Goal: Task Accomplishment & Management: Complete application form

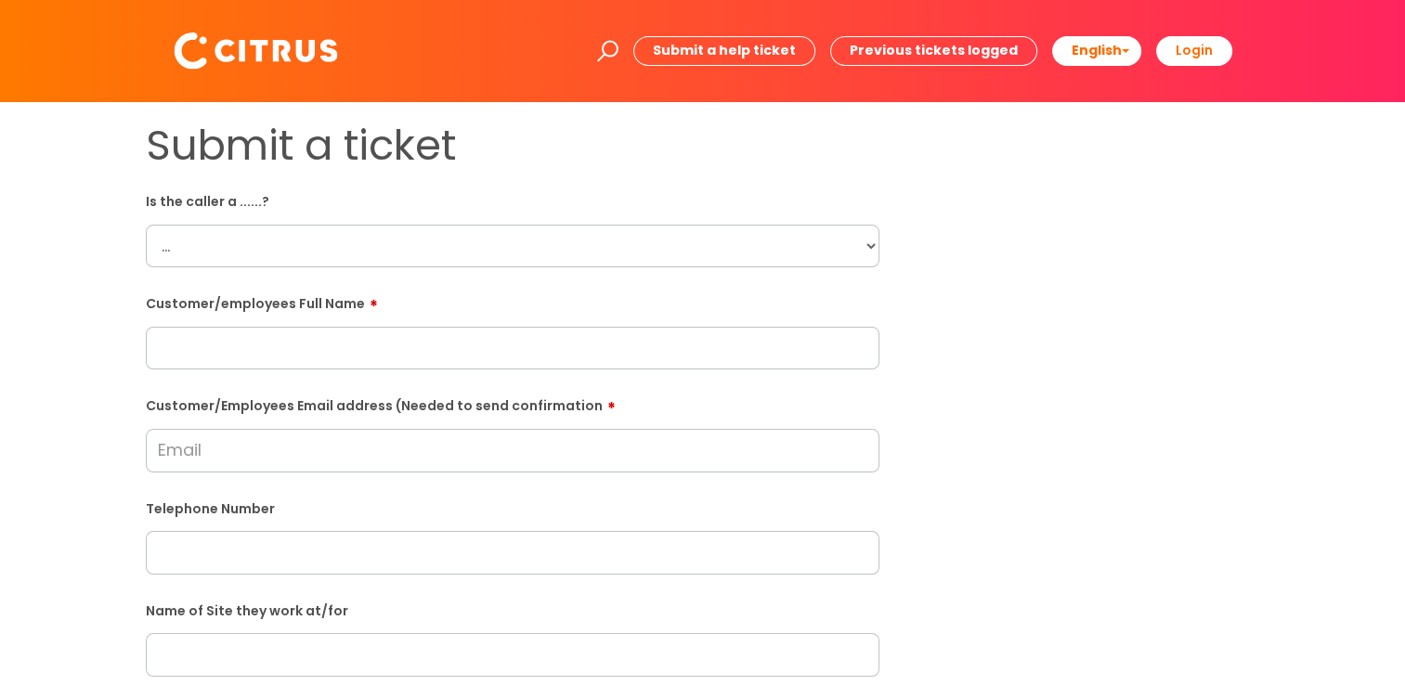
click at [582, 341] on input "text" at bounding box center [513, 348] width 734 height 43
click at [191, 457] on input "Customer/Employees Email address (Needed to send confirmation" at bounding box center [513, 450] width 734 height 43
paste input "Donte Barnes"
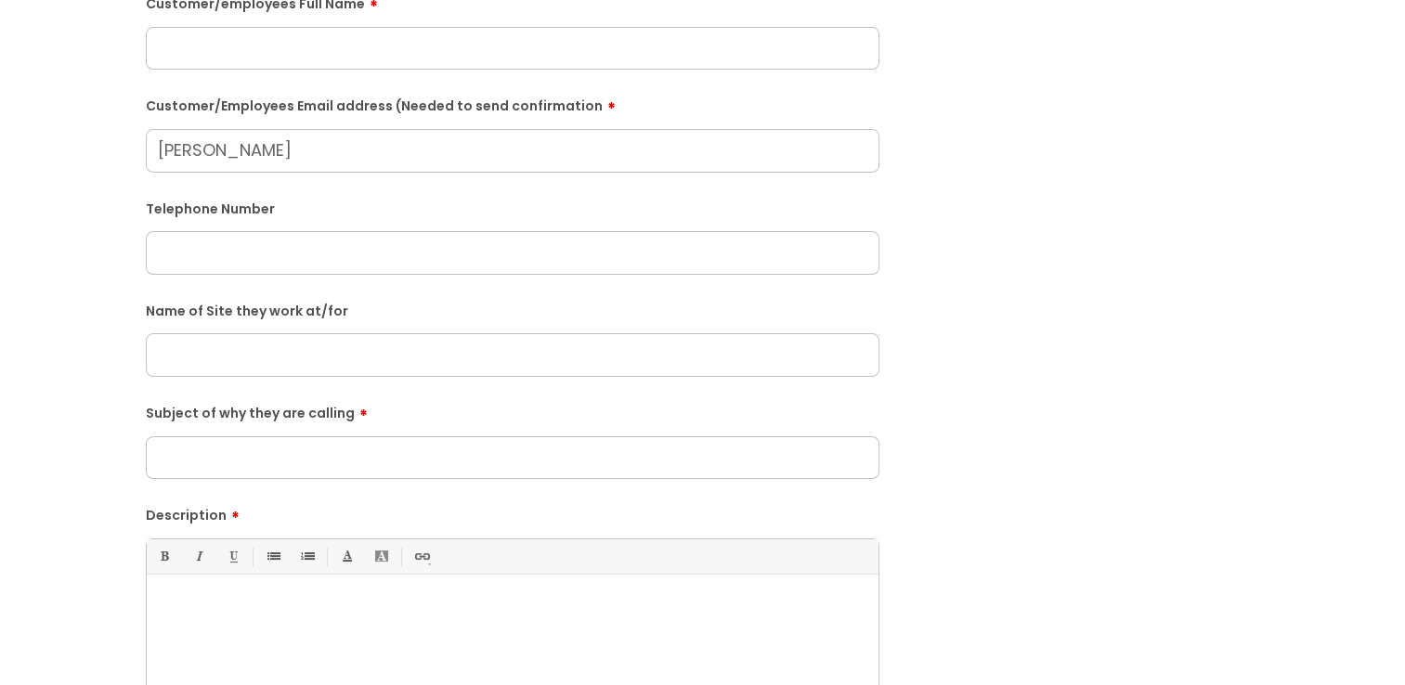
scroll to position [372, 0]
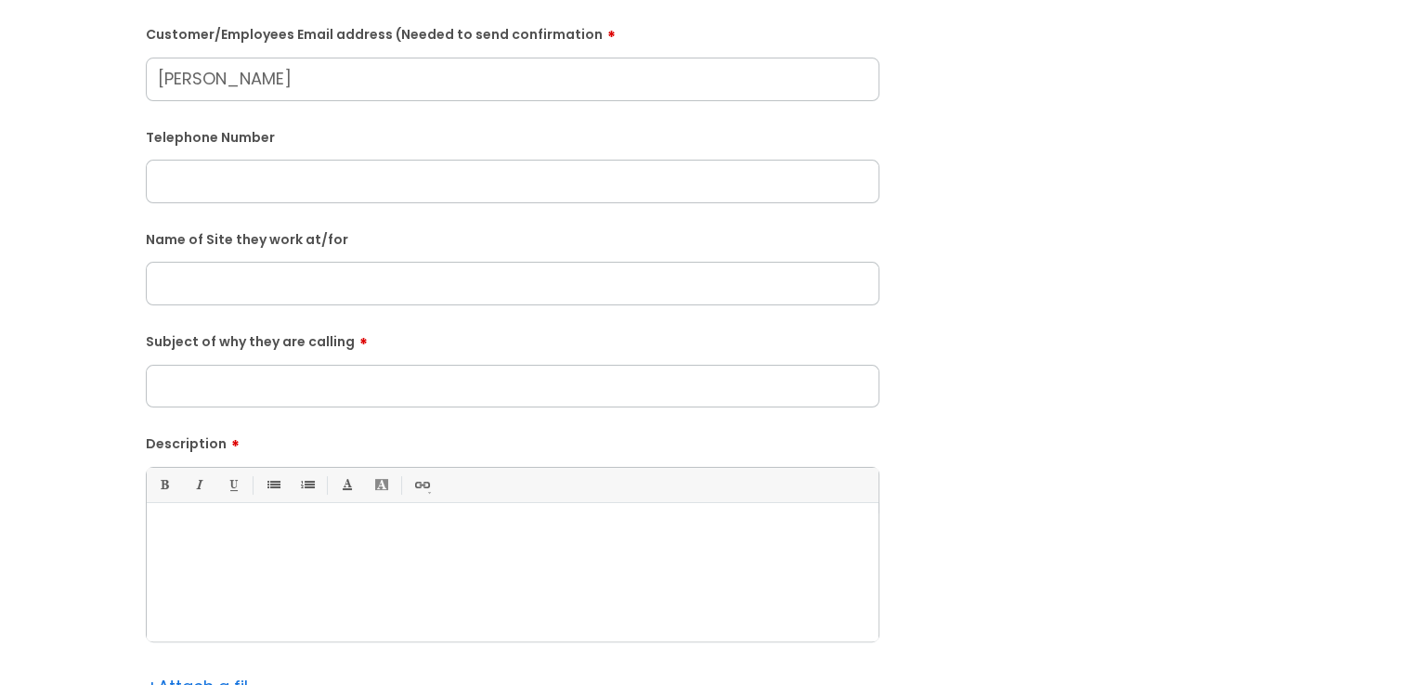
type input "Donte Barnes"
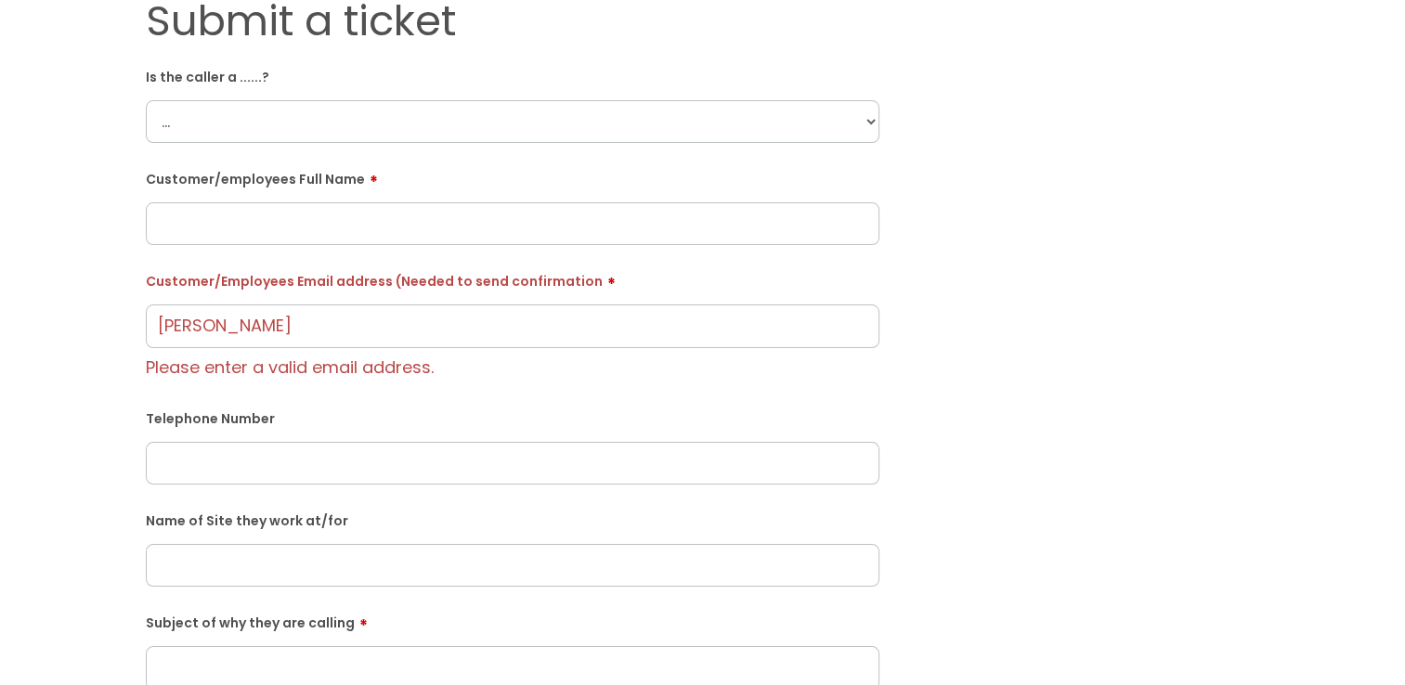
scroll to position [93, 0]
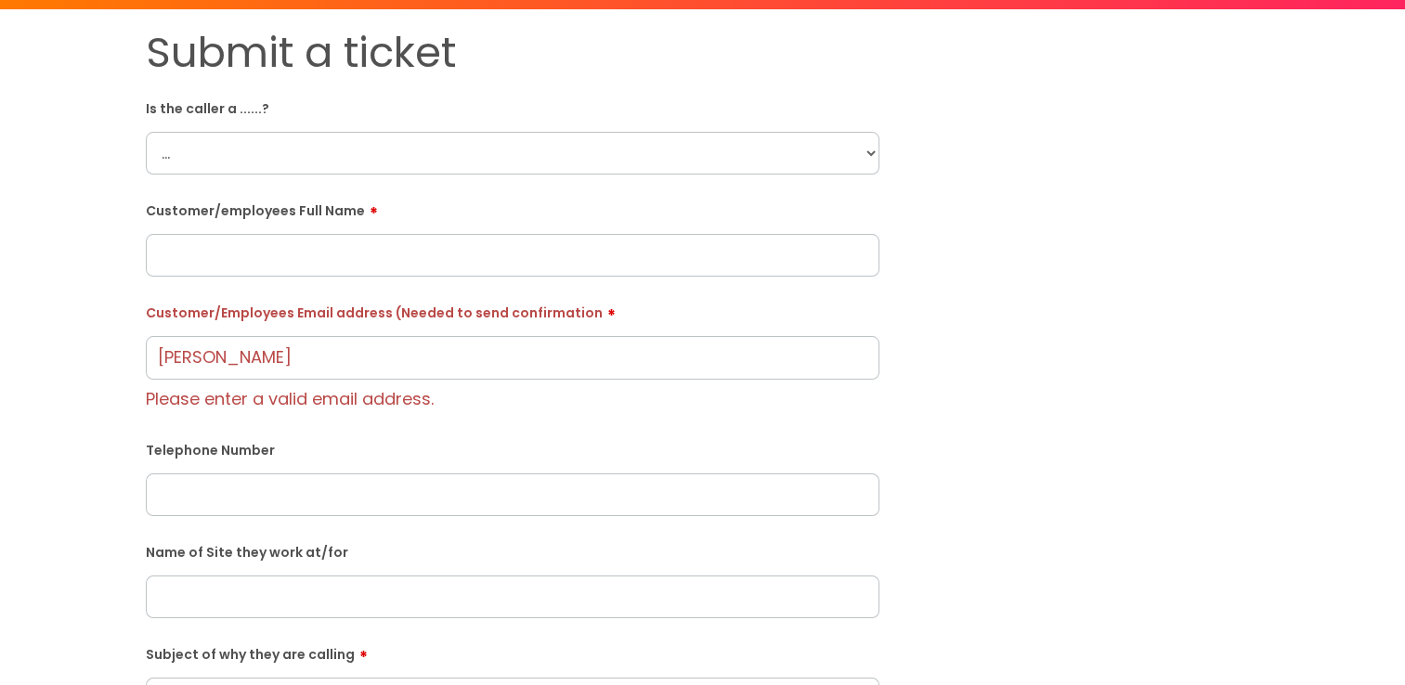
click at [256, 167] on select "... Citrus Customer Citrus Employee Contractor Supplier" at bounding box center [513, 153] width 734 height 43
select select "Citrus Employee"
click at [146, 132] on select "... Citrus Customer Citrus Employee Contractor Supplier" at bounding box center [513, 153] width 734 height 43
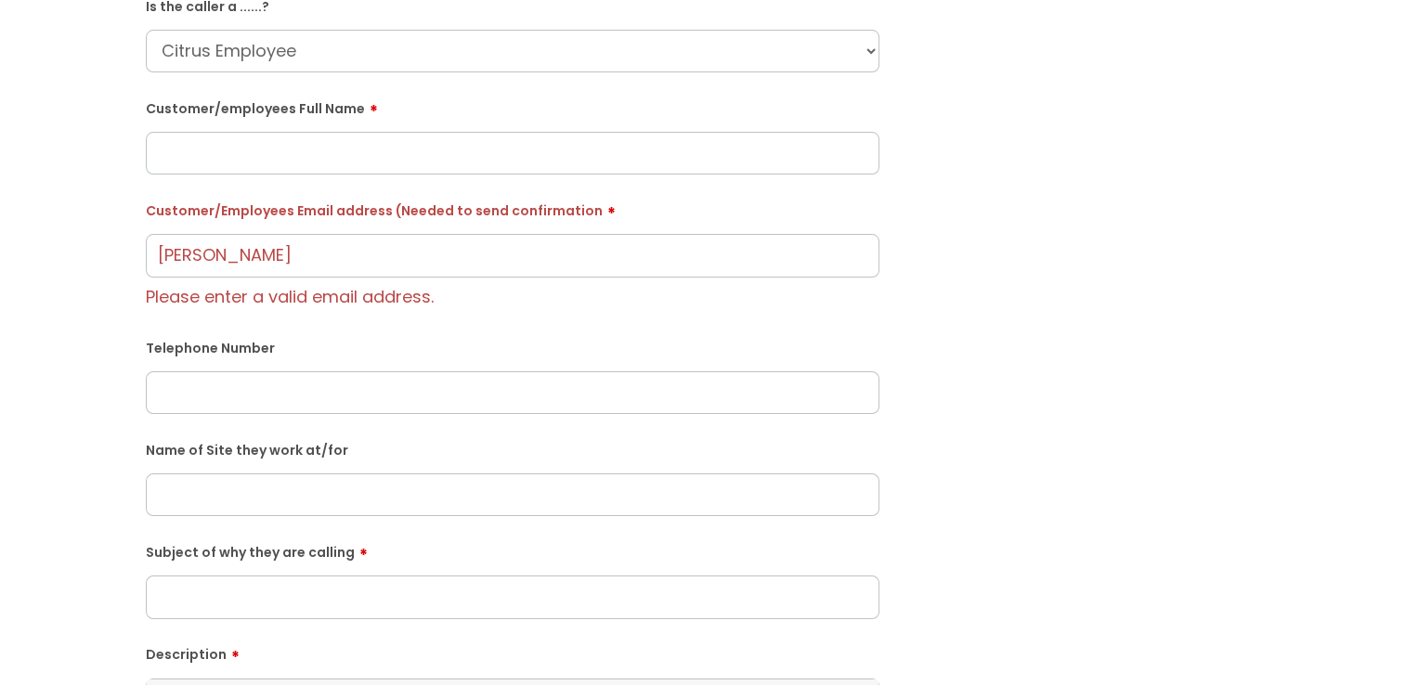
scroll to position [186, 0]
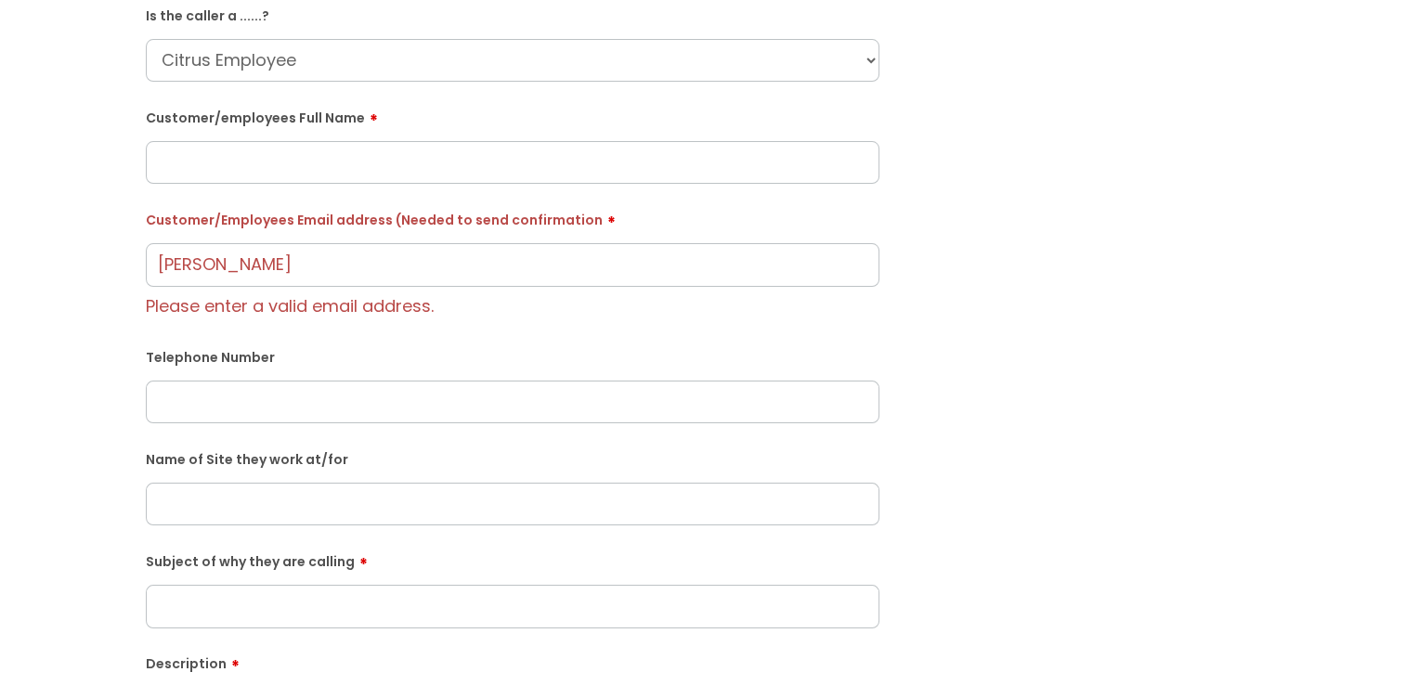
click at [295, 397] on input "text" at bounding box center [513, 402] width 734 height 43
paste input "07511994258"
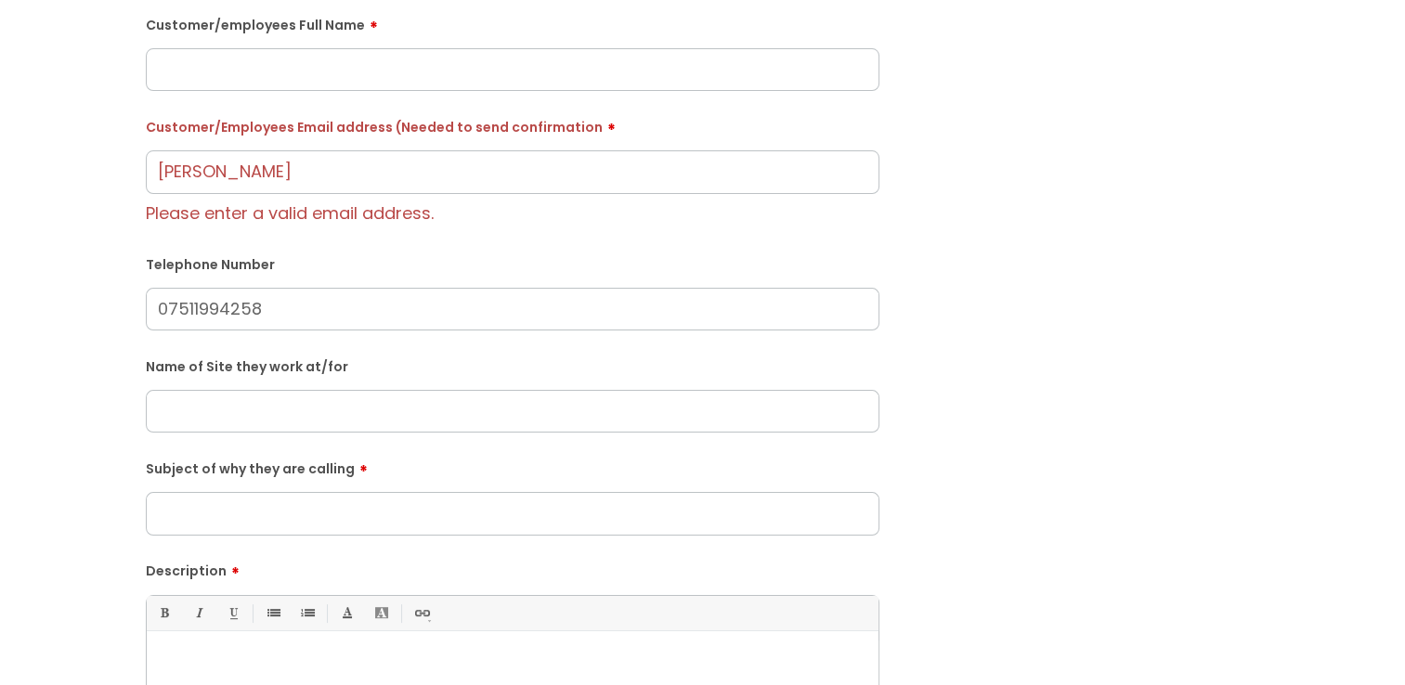
type input "07511994258"
click at [405, 503] on input "Subject of why they are calling" at bounding box center [513, 513] width 734 height 43
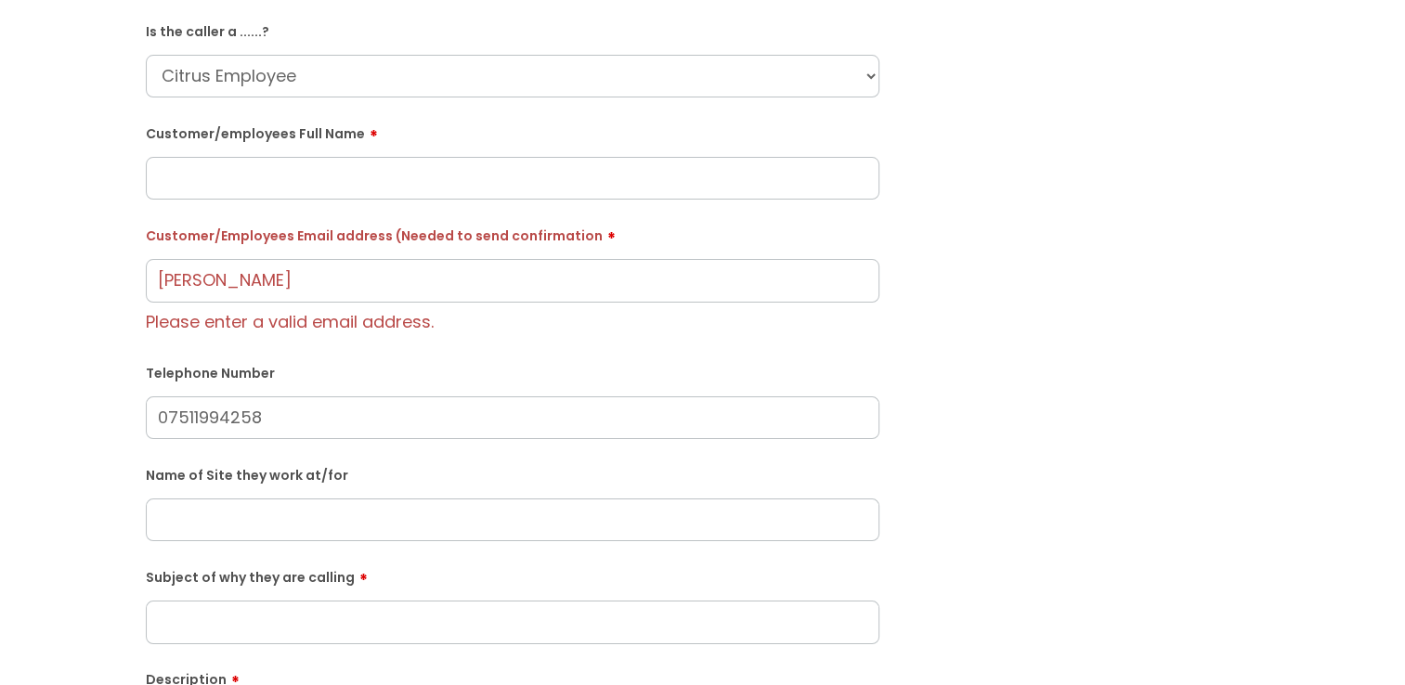
scroll to position [93, 0]
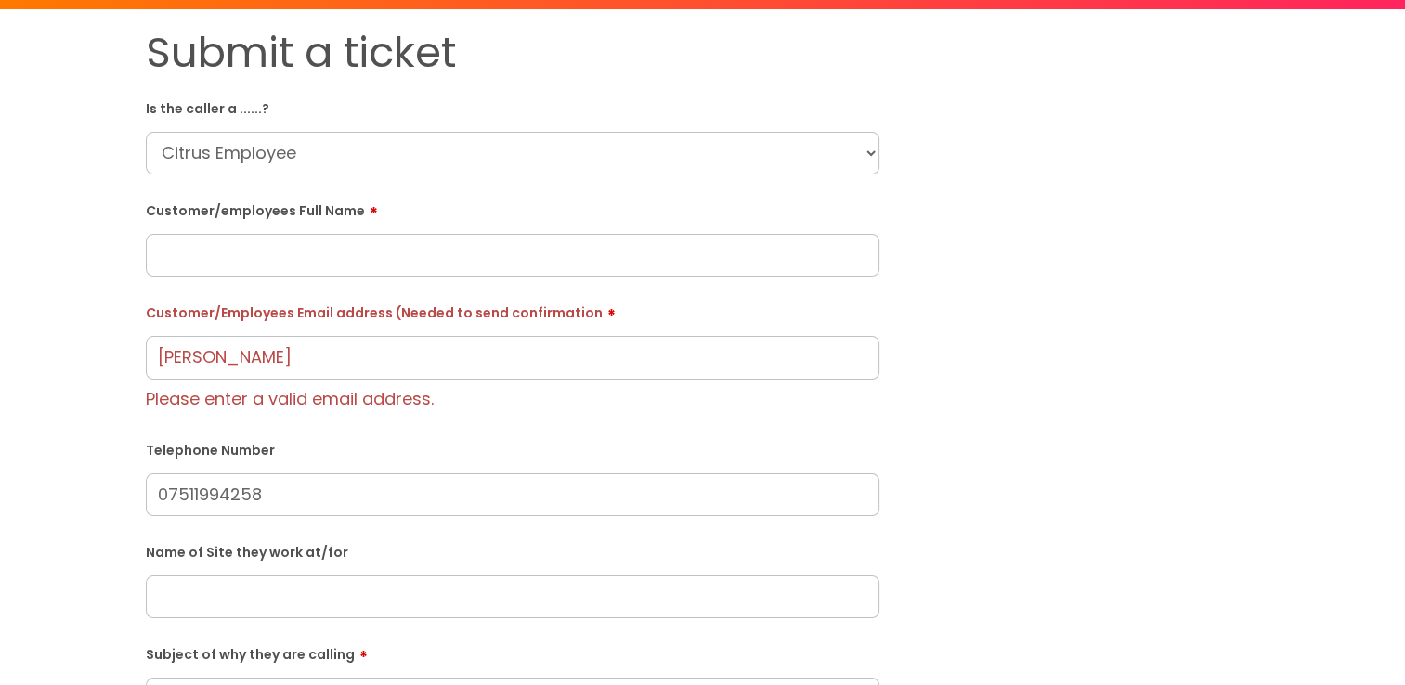
click at [364, 253] on input "text" at bounding box center [513, 255] width 734 height 43
click at [260, 240] on input "text" at bounding box center [513, 255] width 734 height 43
paste input "Donte Barnes"
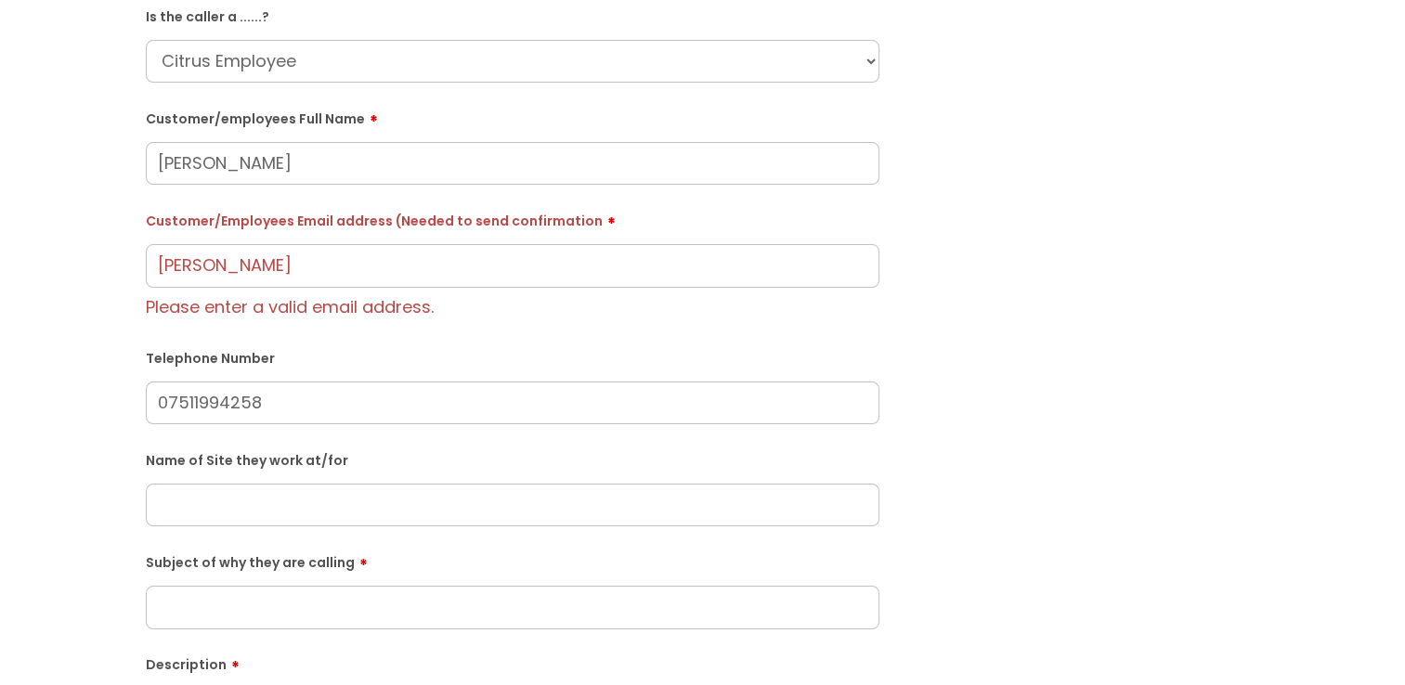
scroll to position [186, 0]
type input "Donte Barnes"
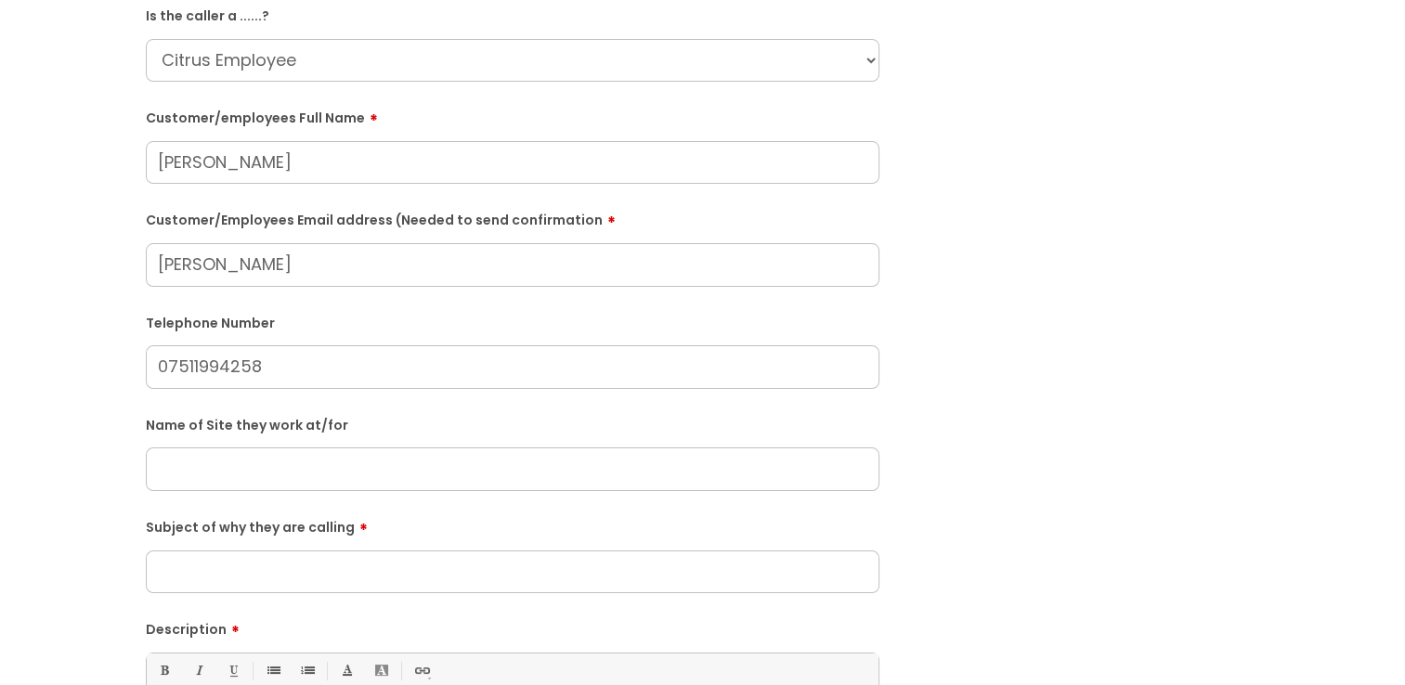
drag, startPoint x: 346, startPoint y: 269, endPoint x: 109, endPoint y: 283, distance: 238.2
click at [85, 281] on div "Submit a ticket Is the caller a ......? ... Citrus Customer Citrus Employee Con…" at bounding box center [703, 469] width 1368 height 1069
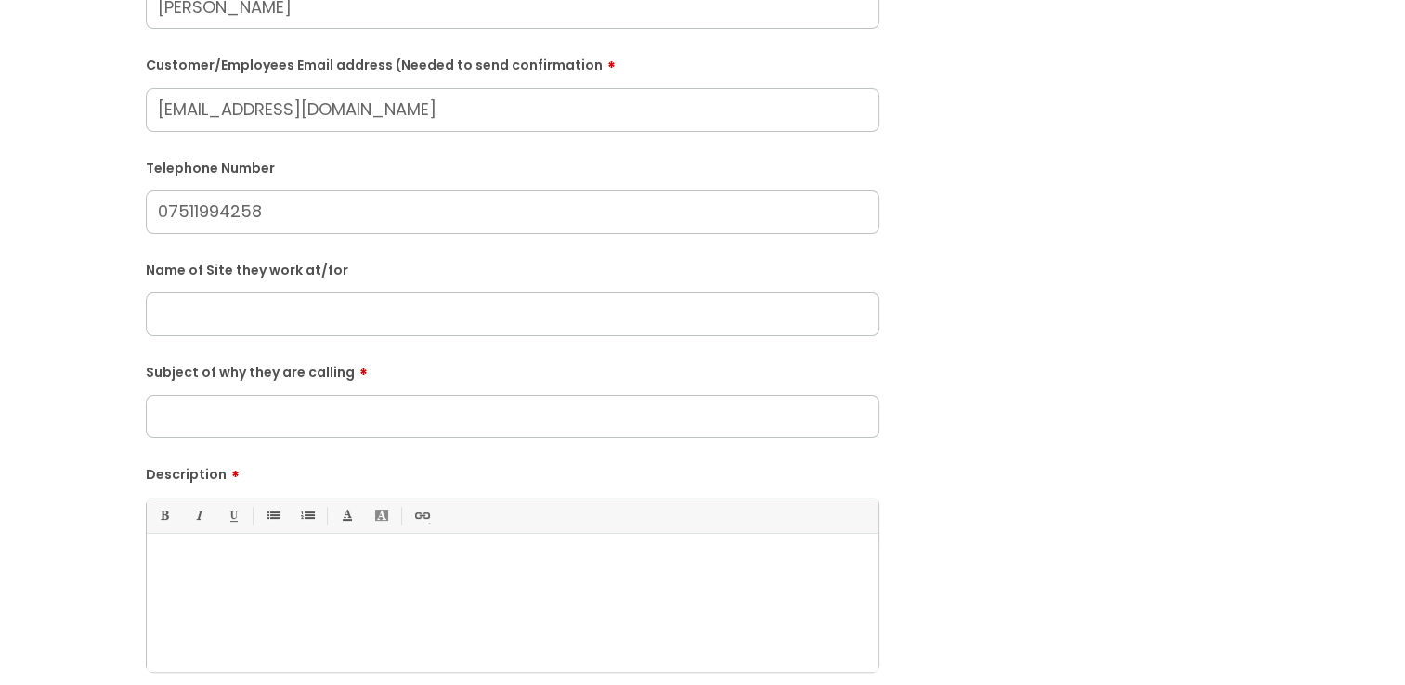
scroll to position [372, 0]
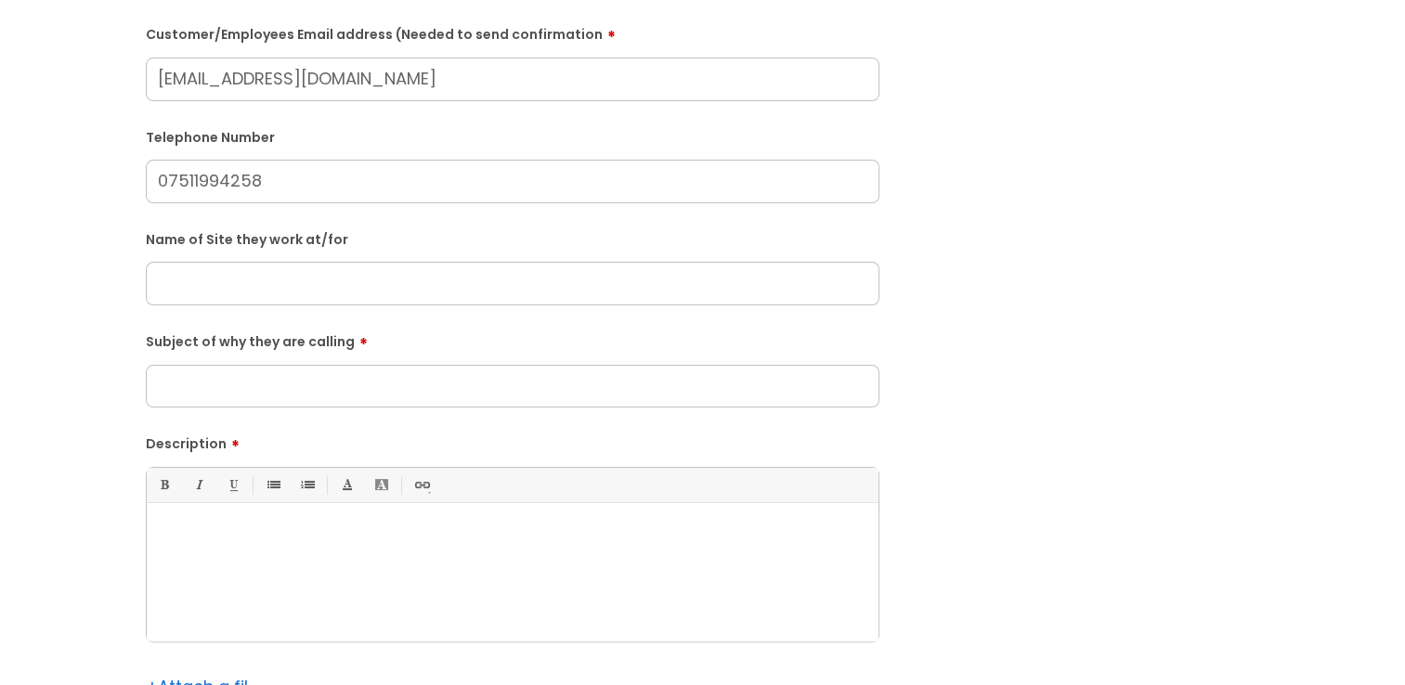
type input "dontebarnes098@gmail.com"
click at [301, 281] on input "text" at bounding box center [513, 286] width 734 height 43
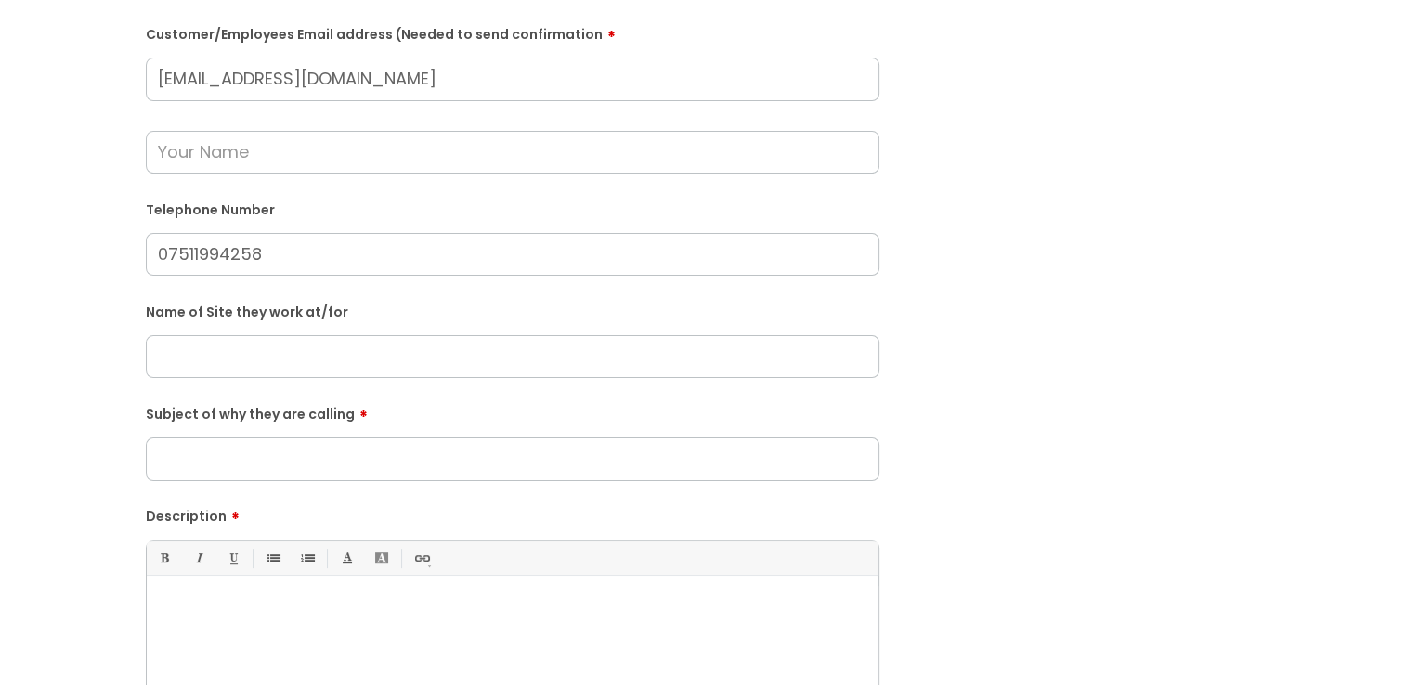
click at [330, 369] on input "text" at bounding box center [513, 356] width 734 height 43
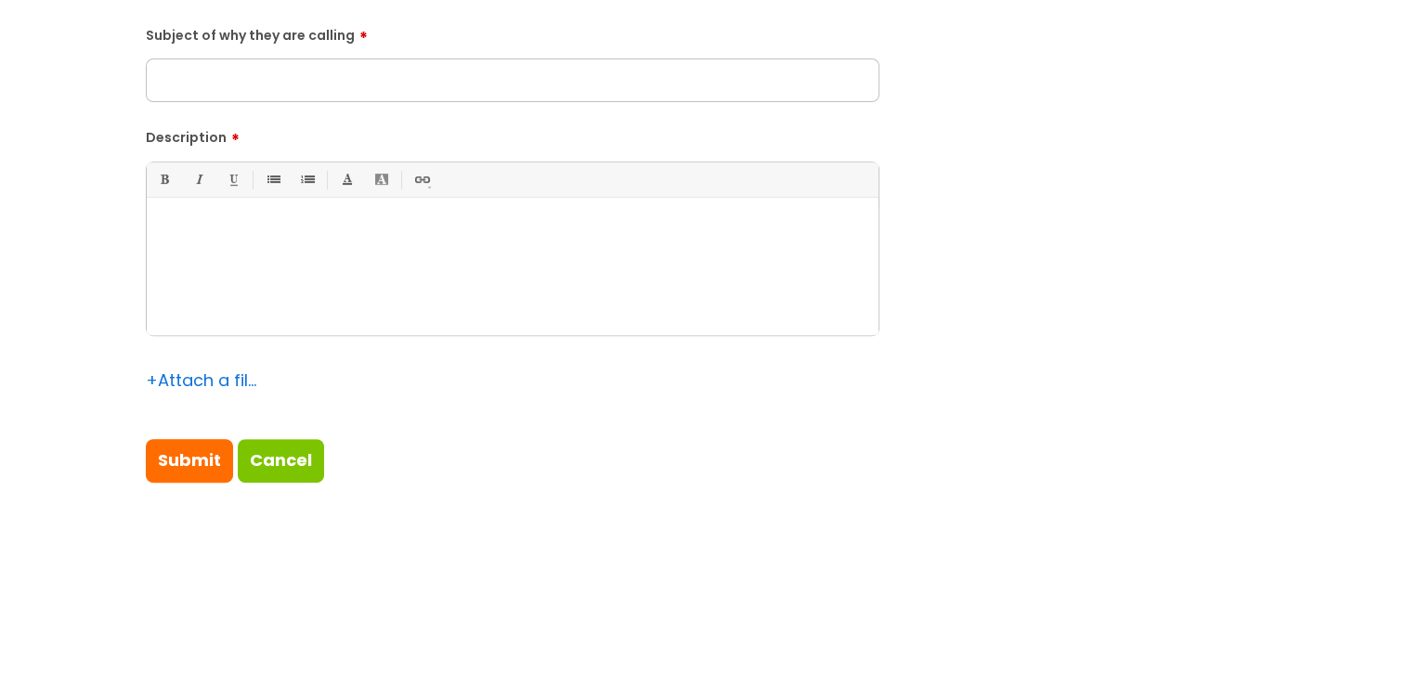
scroll to position [650, 0]
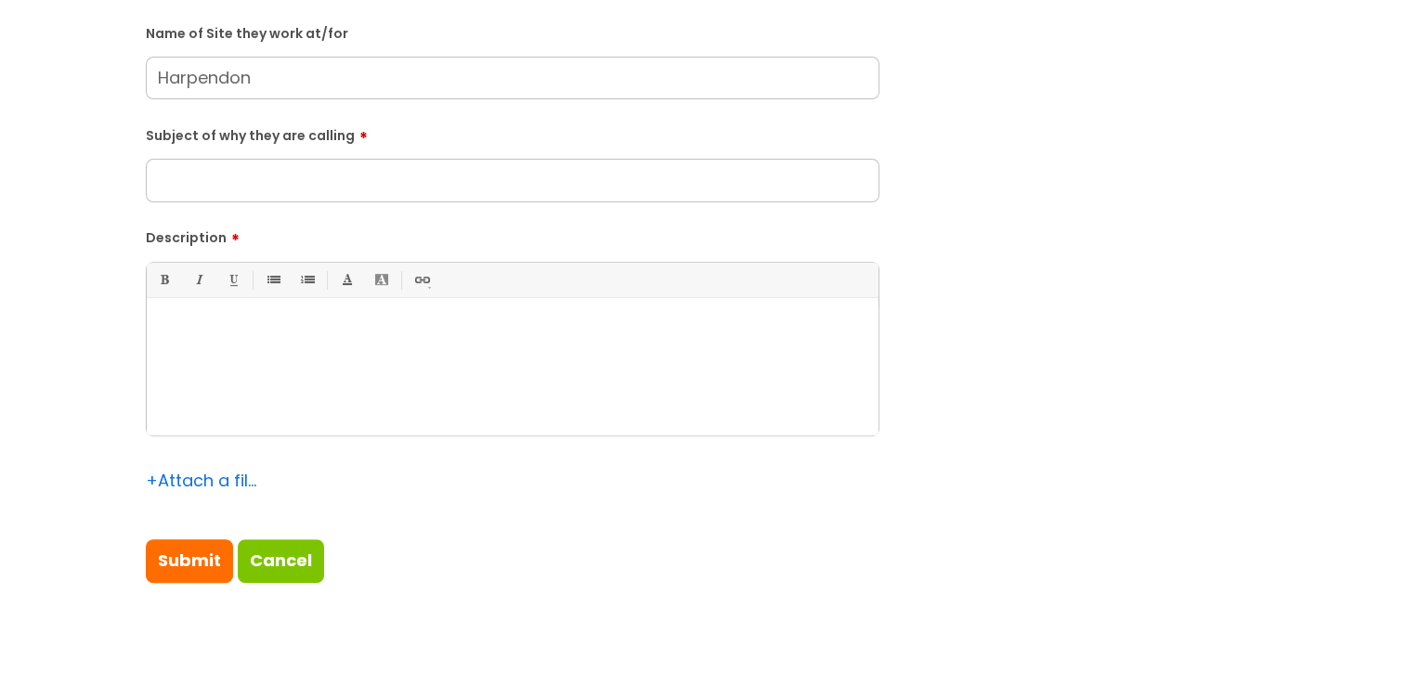
type input "Harpendon"
drag, startPoint x: 419, startPoint y: 378, endPoint x: 435, endPoint y: 377, distance: 15.8
click at [420, 379] on div at bounding box center [513, 371] width 732 height 128
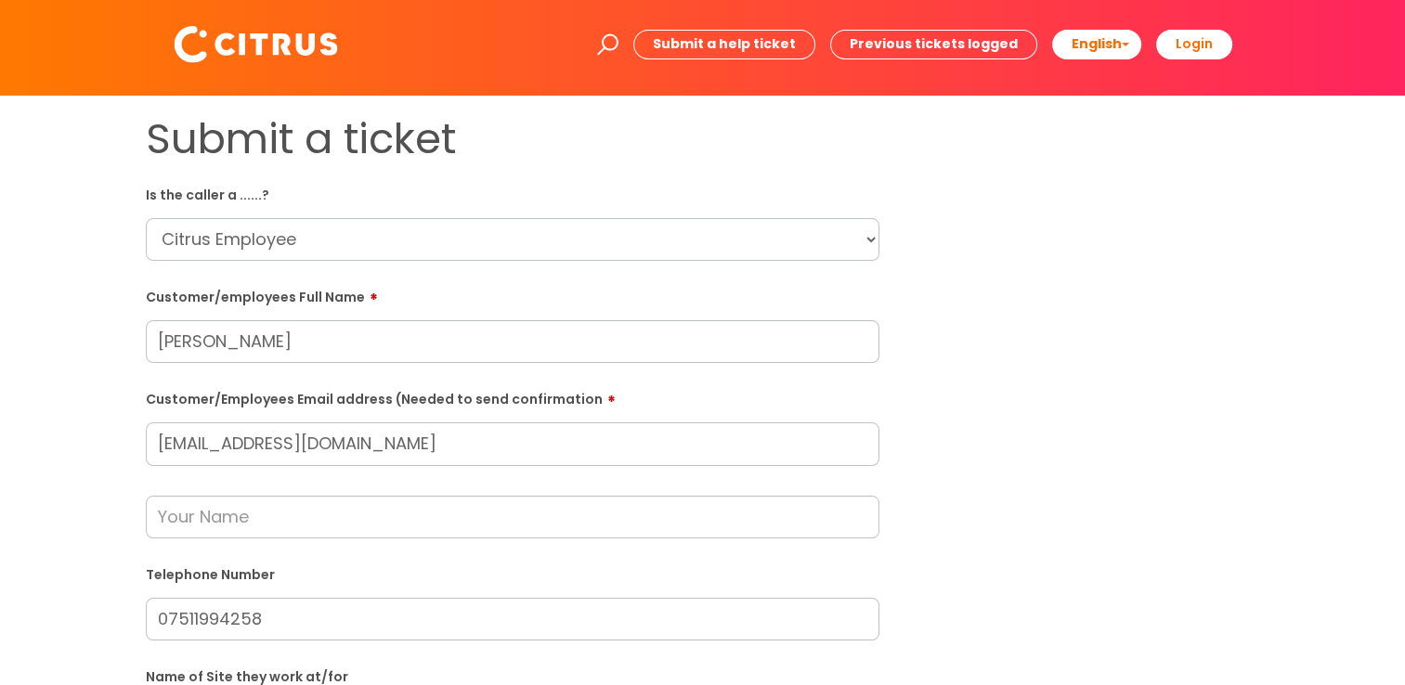
scroll to position [0, 0]
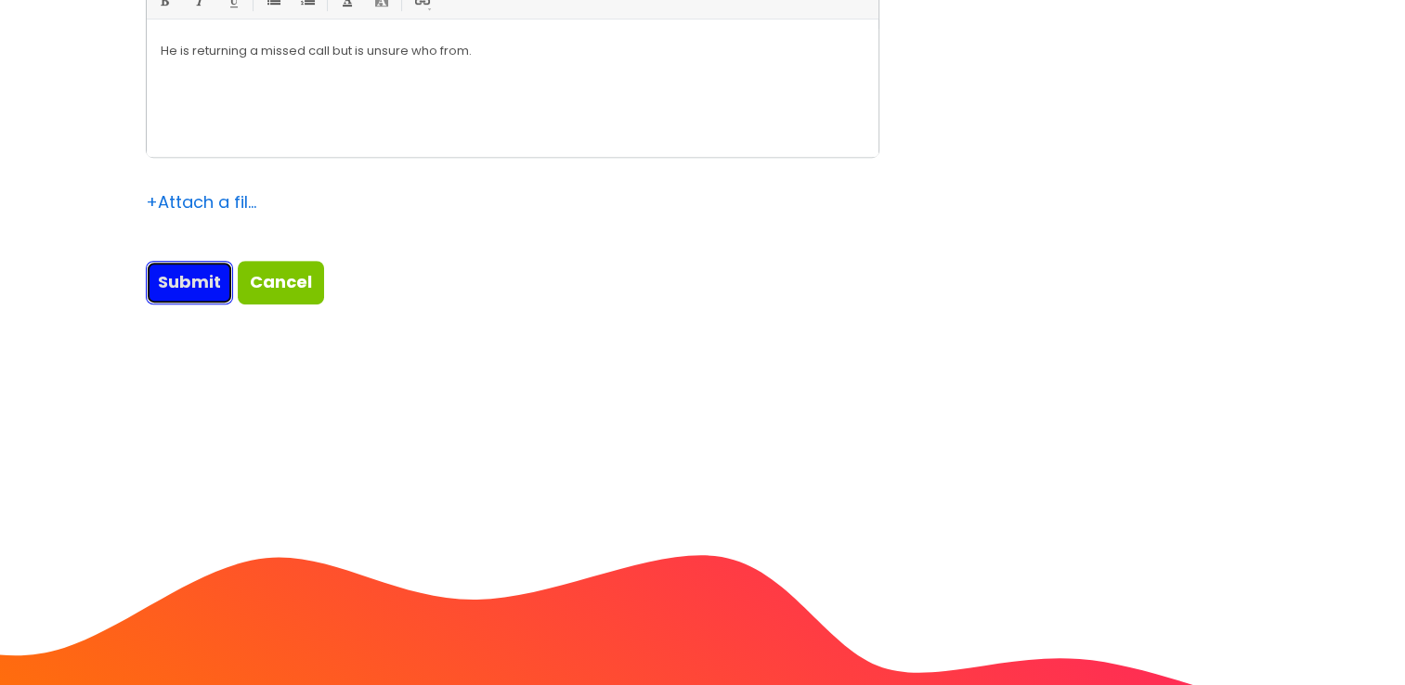
drag, startPoint x: 202, startPoint y: 291, endPoint x: 209, endPoint y: 338, distance: 47.9
click at [201, 289] on input "Submit" at bounding box center [189, 282] width 87 height 43
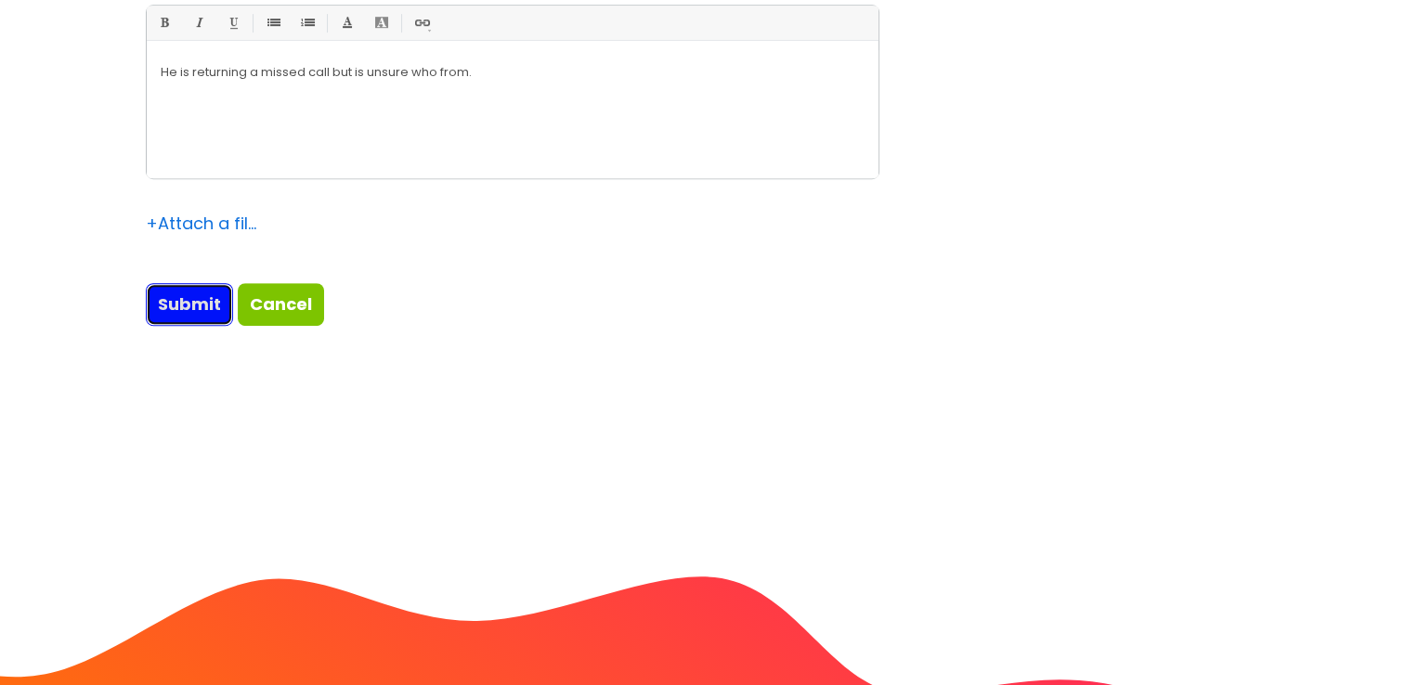
scroll to position [592, 0]
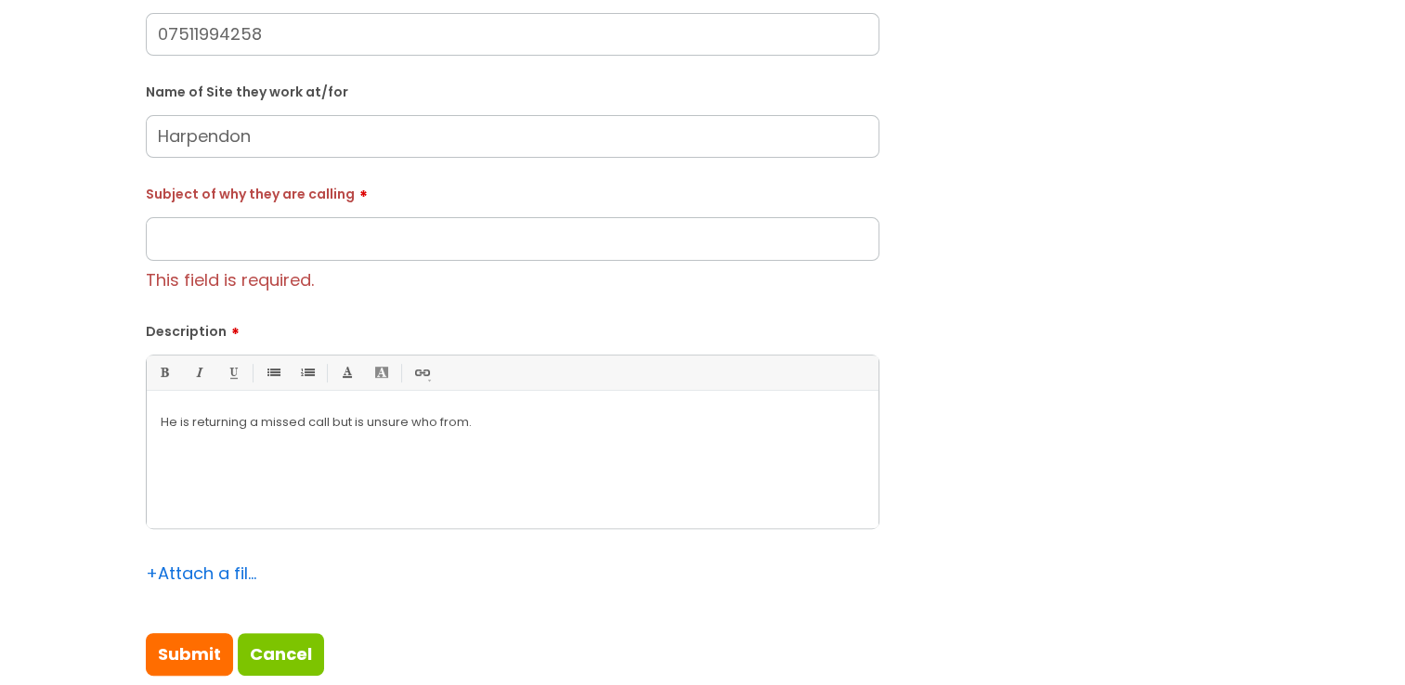
click at [199, 212] on div "Subject of why they are calling This field is required." at bounding box center [513, 236] width 734 height 117
drag, startPoint x: 199, startPoint y: 227, endPoint x: 210, endPoint y: 231, distance: 12.1
click at [200, 228] on input "Subject of why they are calling" at bounding box center [513, 238] width 734 height 43
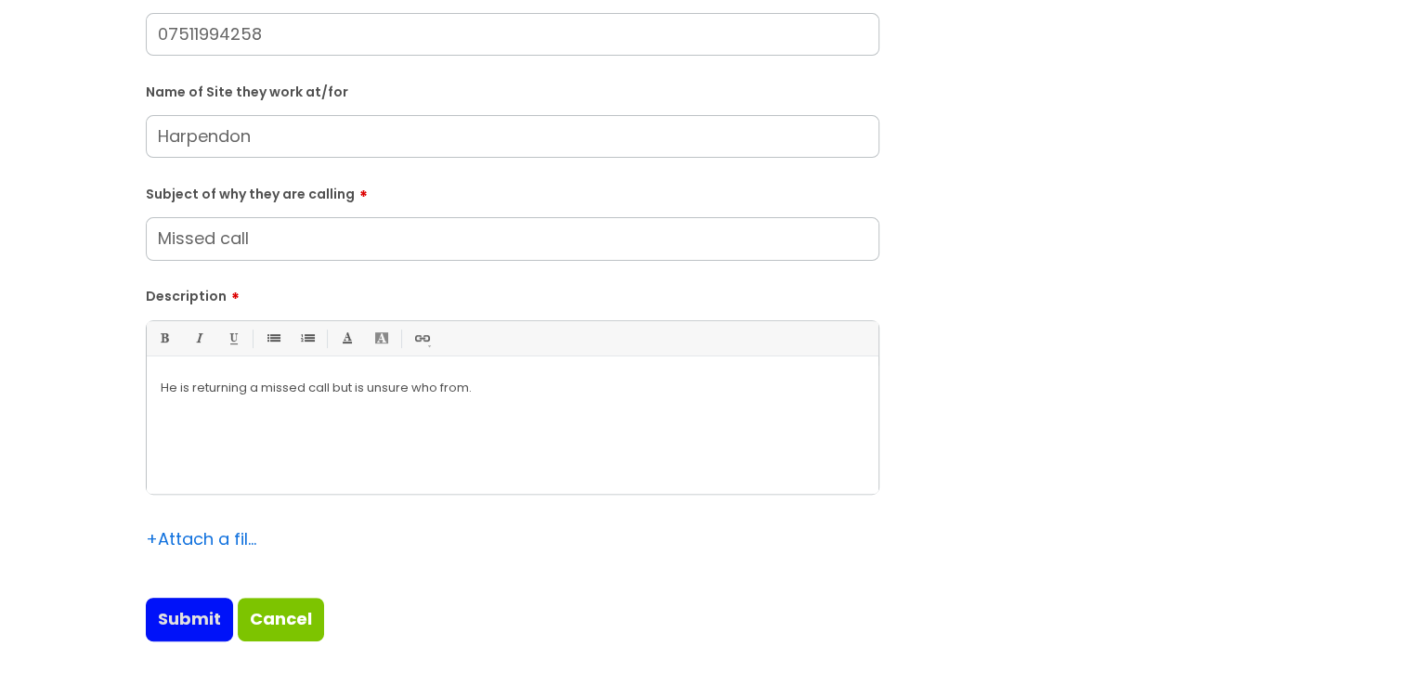
type input "Missed call"
click at [176, 628] on input "Submit" at bounding box center [189, 619] width 87 height 43
type input "Please Wait..."
